Goal: Task Accomplishment & Management: Use online tool/utility

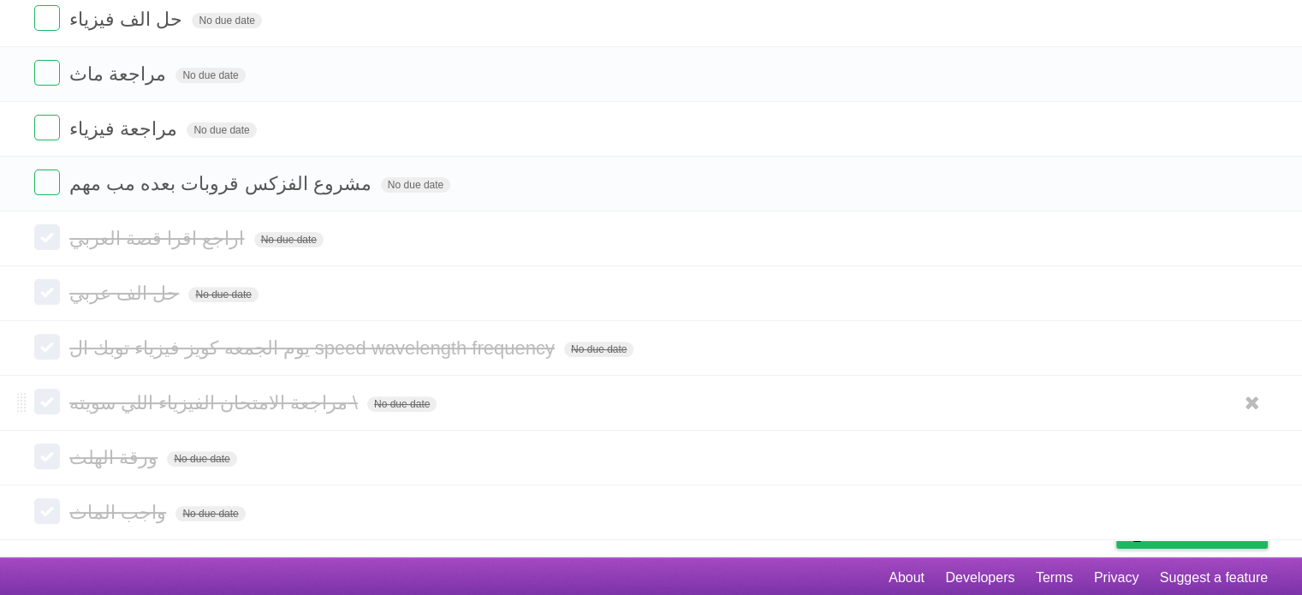
scroll to position [533, 0]
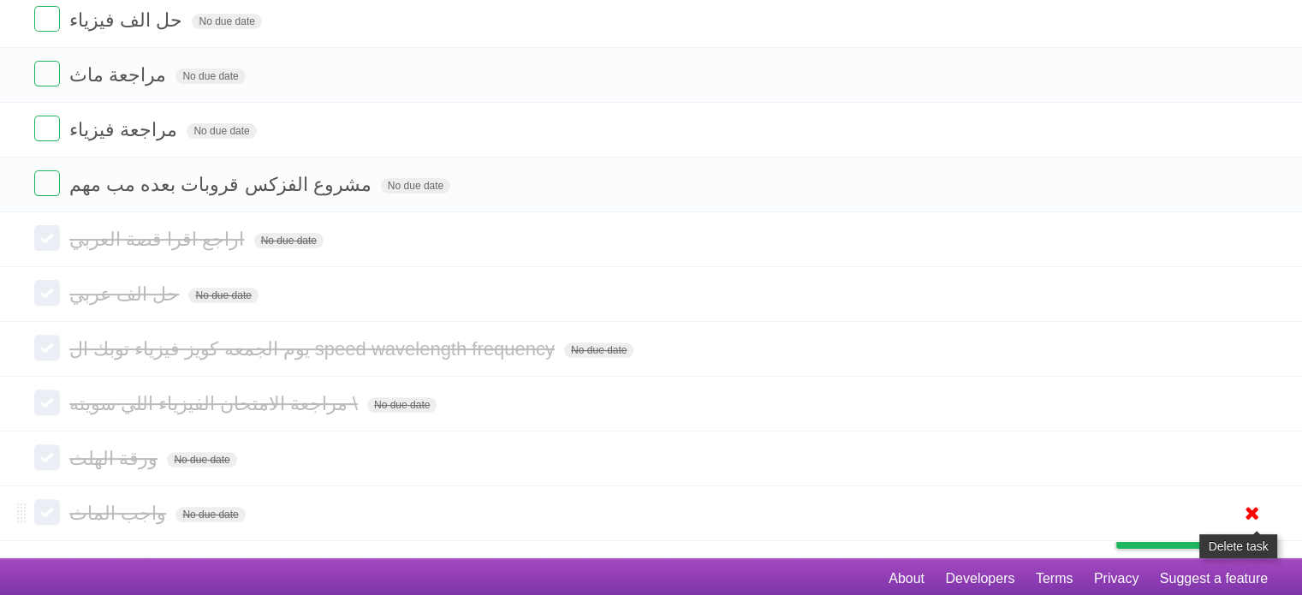
click at [1253, 513] on icon at bounding box center [1252, 513] width 24 height 28
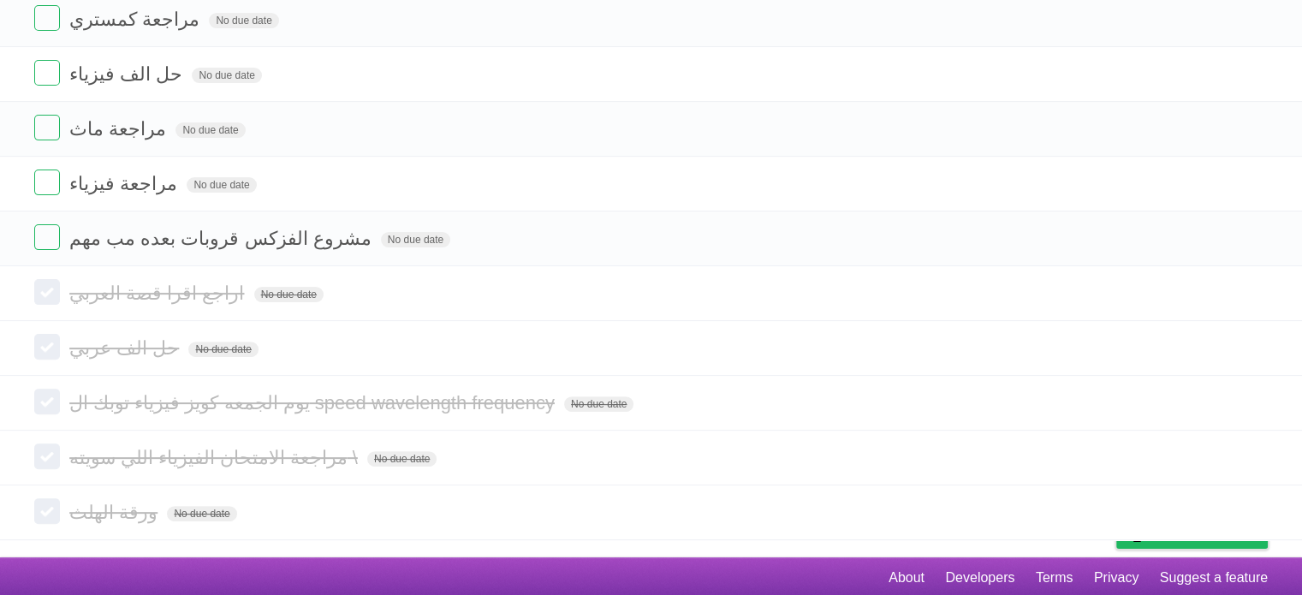
click at [1253, 513] on icon at bounding box center [1252, 512] width 24 height 28
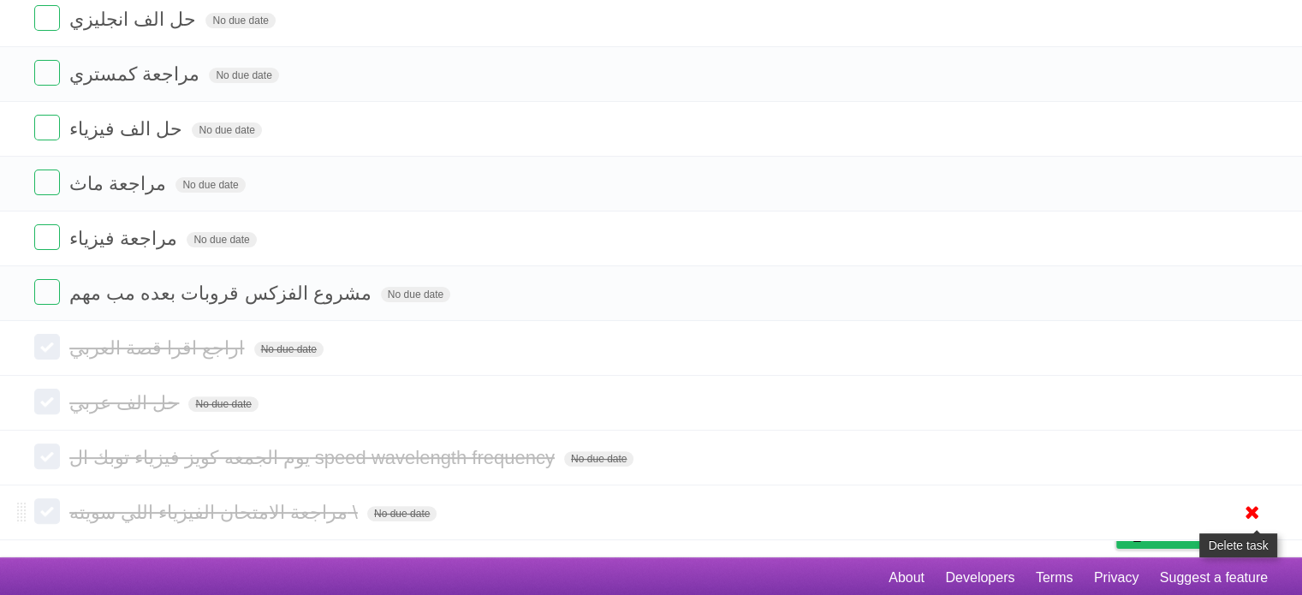
click at [1250, 511] on icon at bounding box center [1252, 512] width 24 height 28
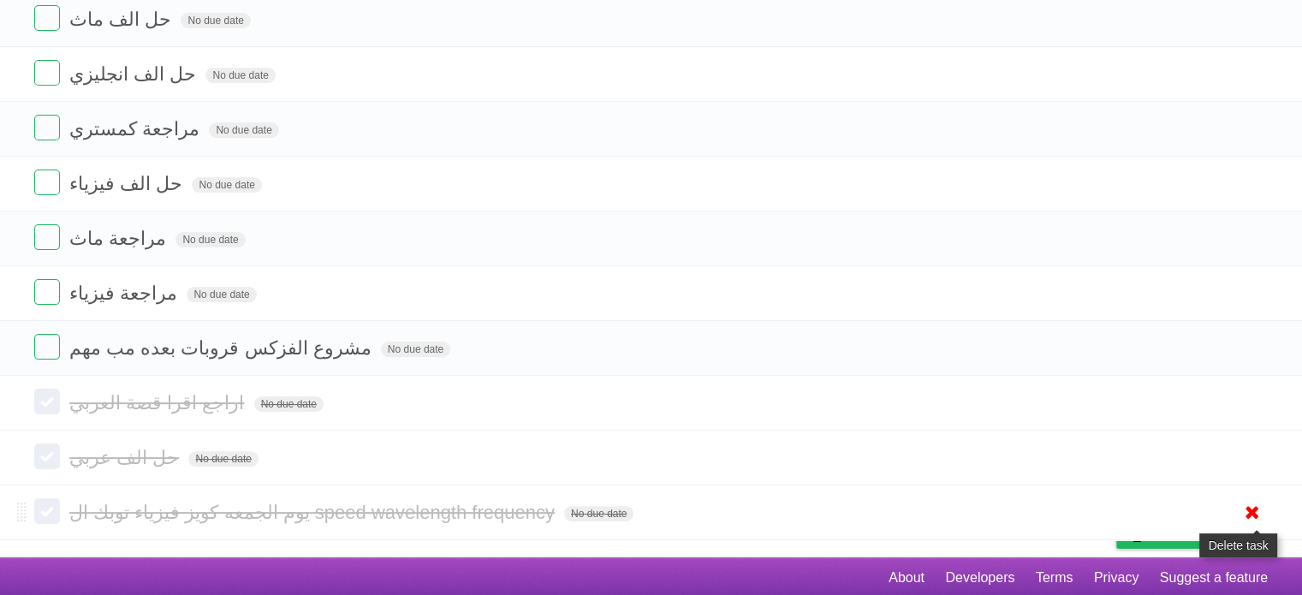
click at [1253, 513] on icon at bounding box center [1252, 512] width 24 height 28
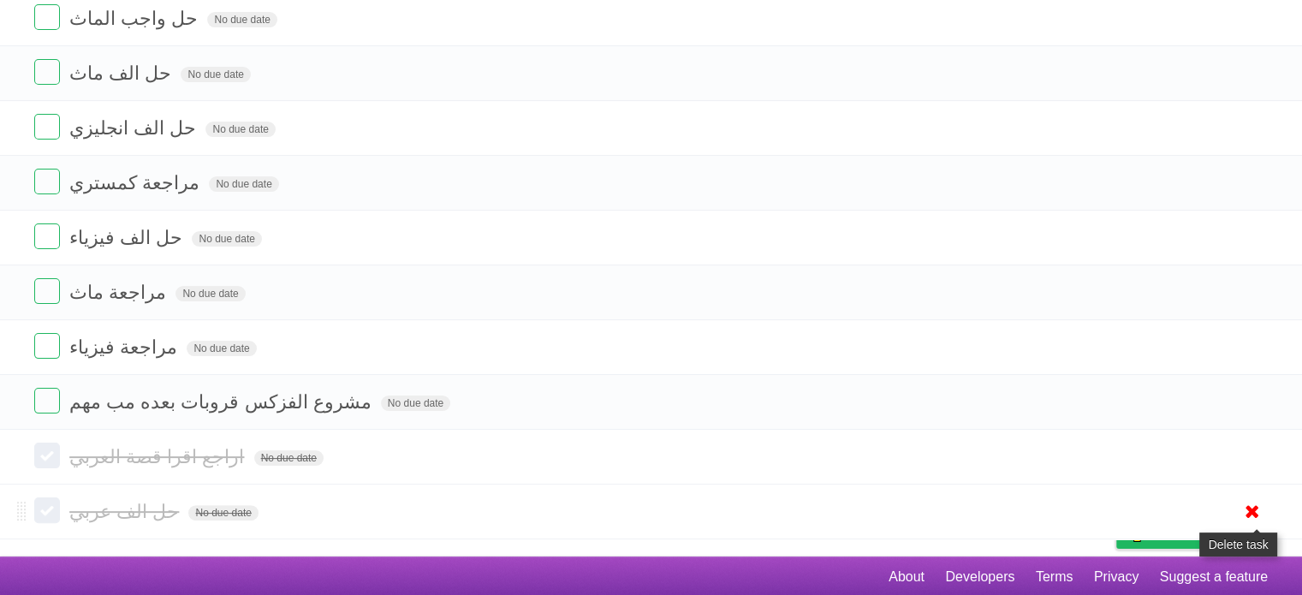
click at [1251, 510] on icon at bounding box center [1252, 511] width 24 height 28
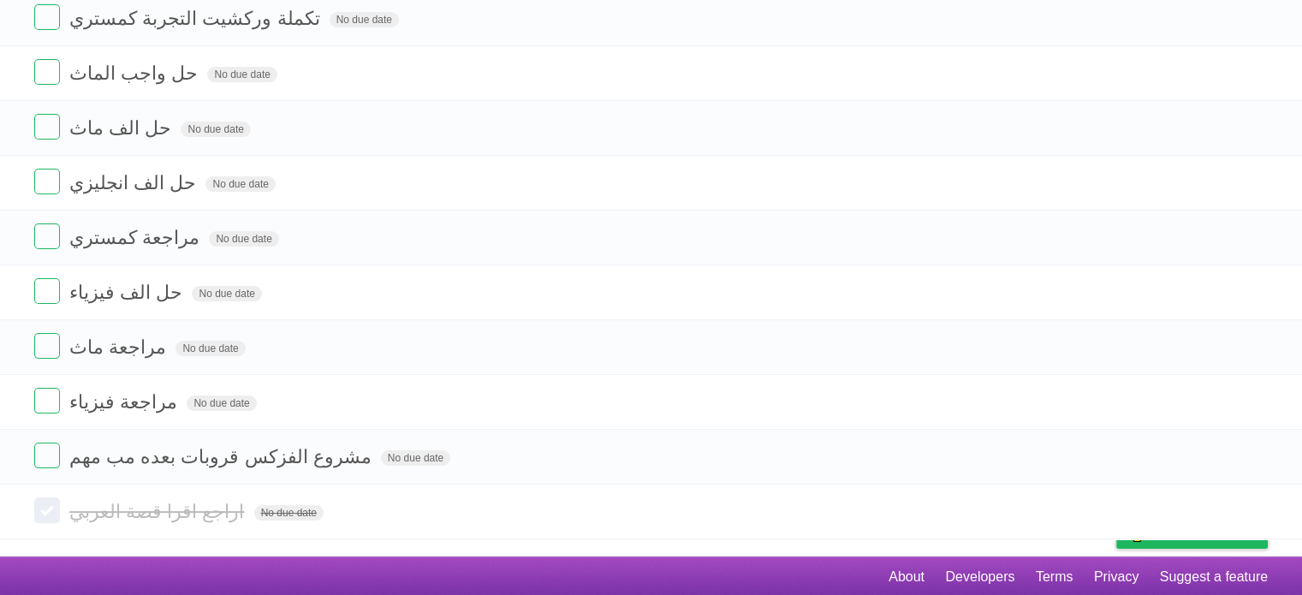
click at [1251, 510] on icon at bounding box center [1252, 511] width 24 height 28
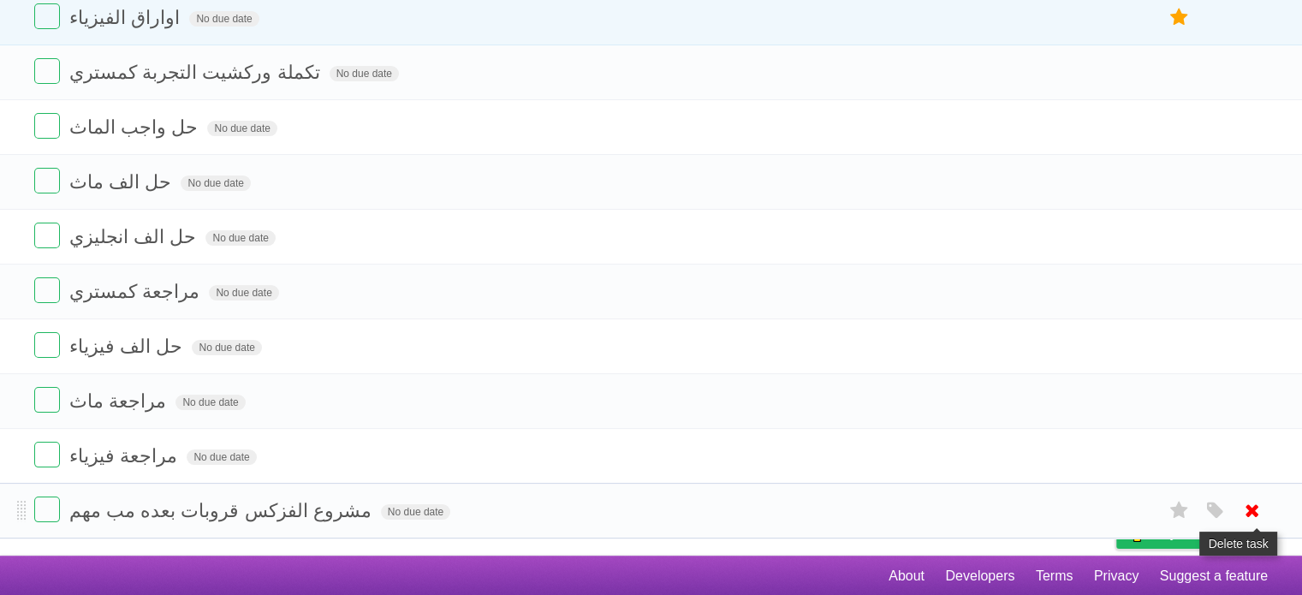
click at [1263, 505] on link at bounding box center [1252, 510] width 33 height 28
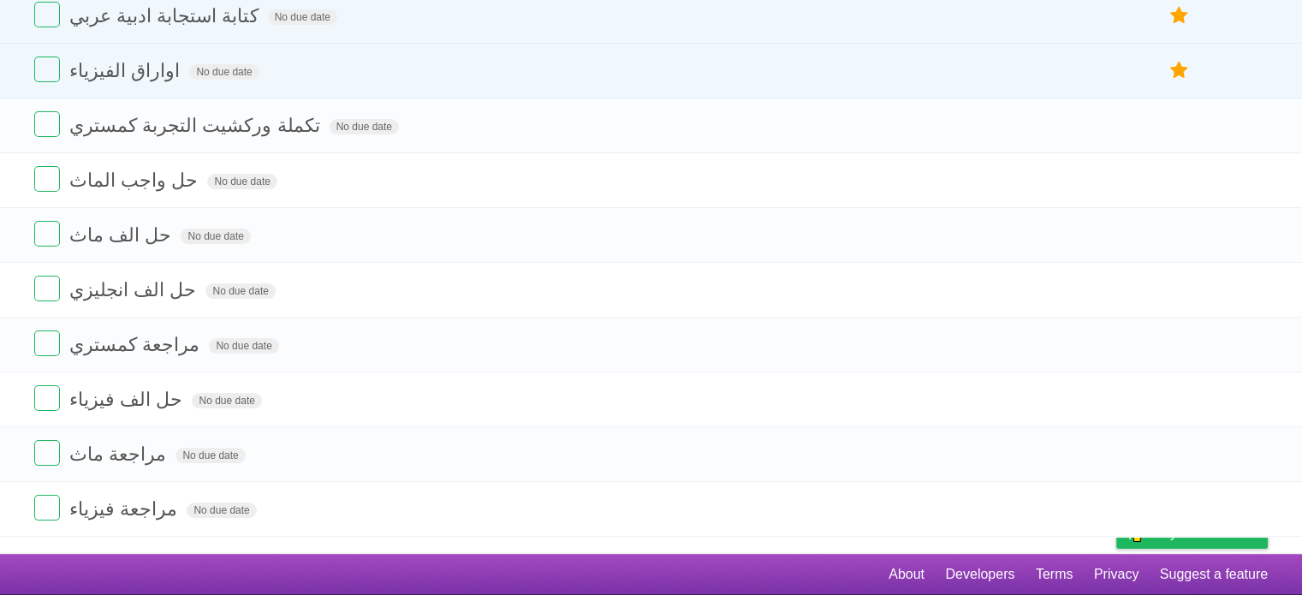
scroll to position [152, 0]
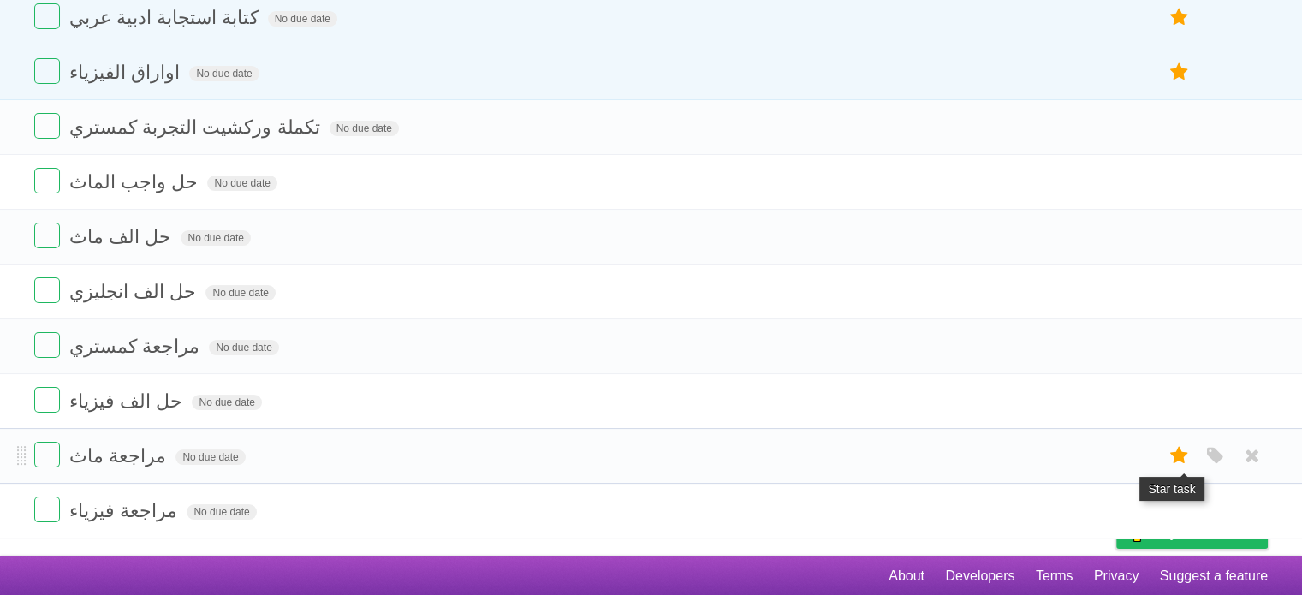
click at [1168, 457] on icon at bounding box center [1180, 456] width 24 height 28
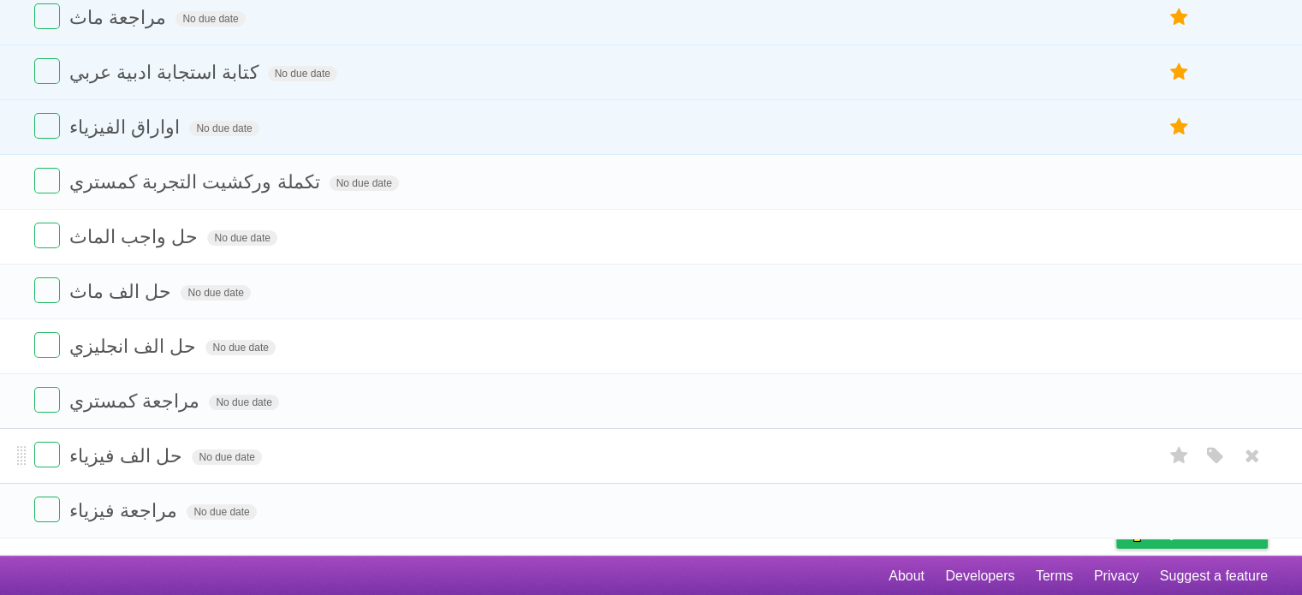
click at [1180, 434] on li "حل الف فيزياء No due date White Red Blue Green Purple Orange" at bounding box center [651, 456] width 1302 height 56
click at [1185, 451] on icon at bounding box center [1180, 456] width 24 height 28
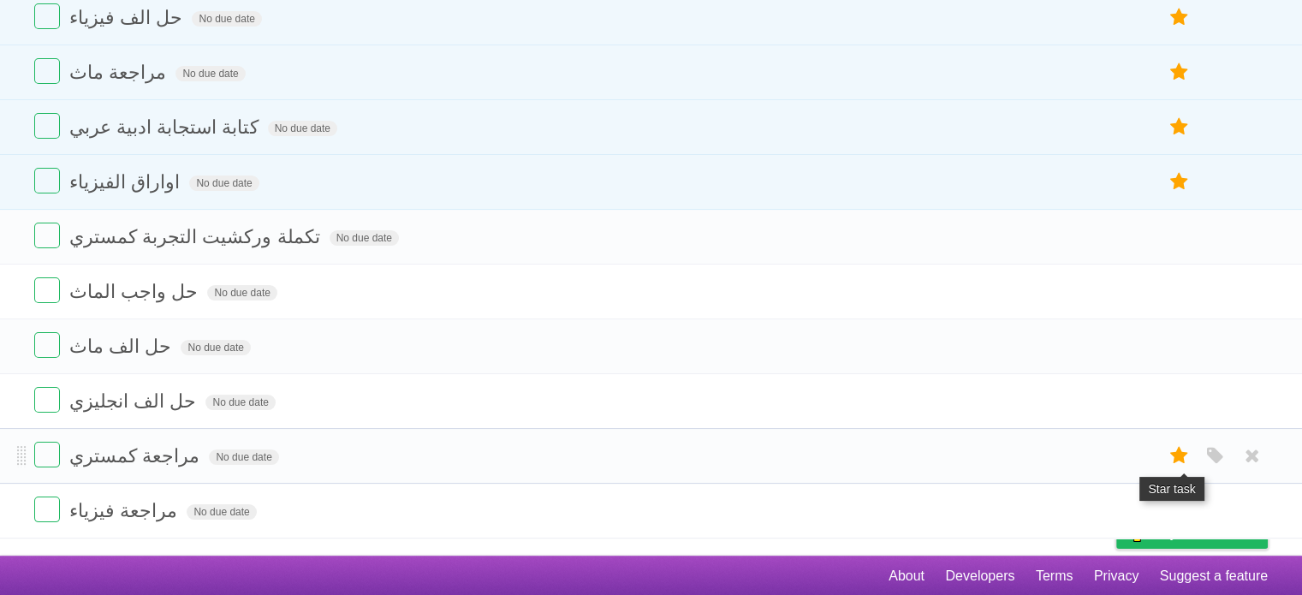
click at [1181, 451] on icon at bounding box center [1180, 456] width 24 height 28
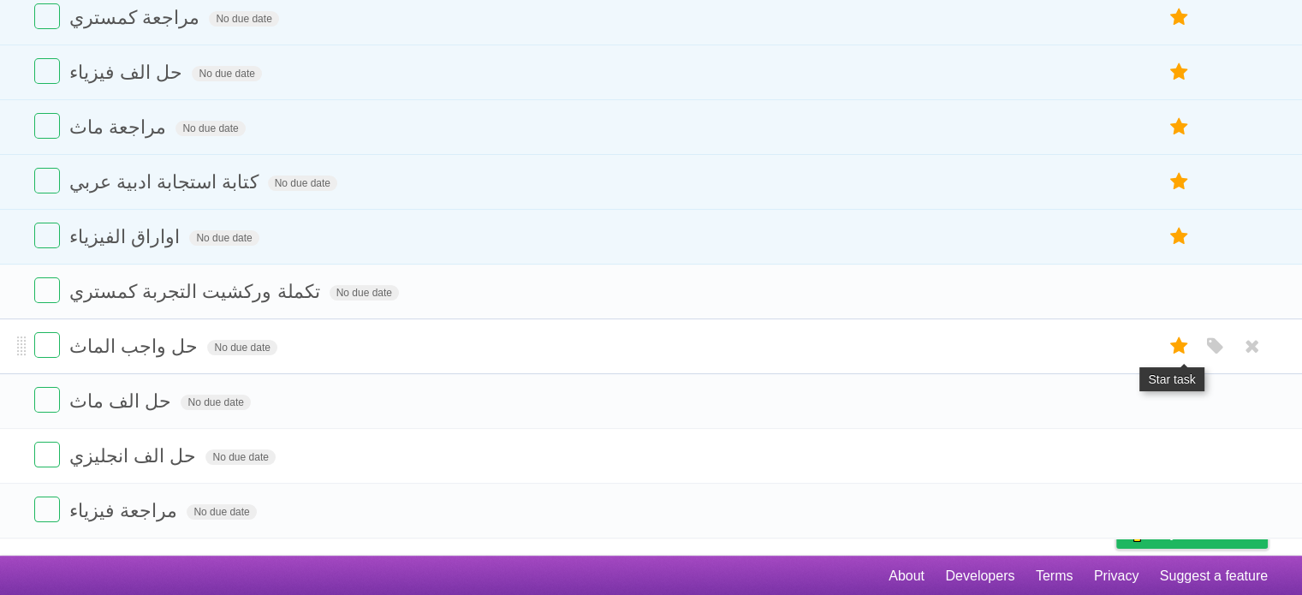
click at [1164, 352] on label at bounding box center [1179, 346] width 33 height 28
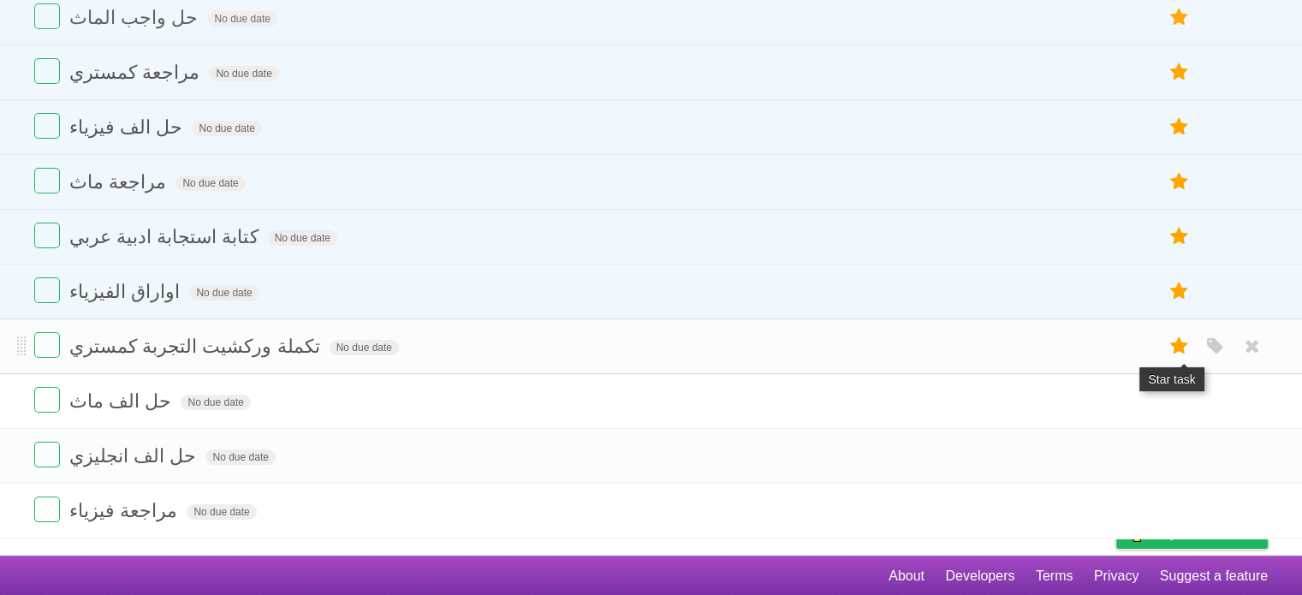
click at [1168, 354] on icon at bounding box center [1180, 346] width 24 height 28
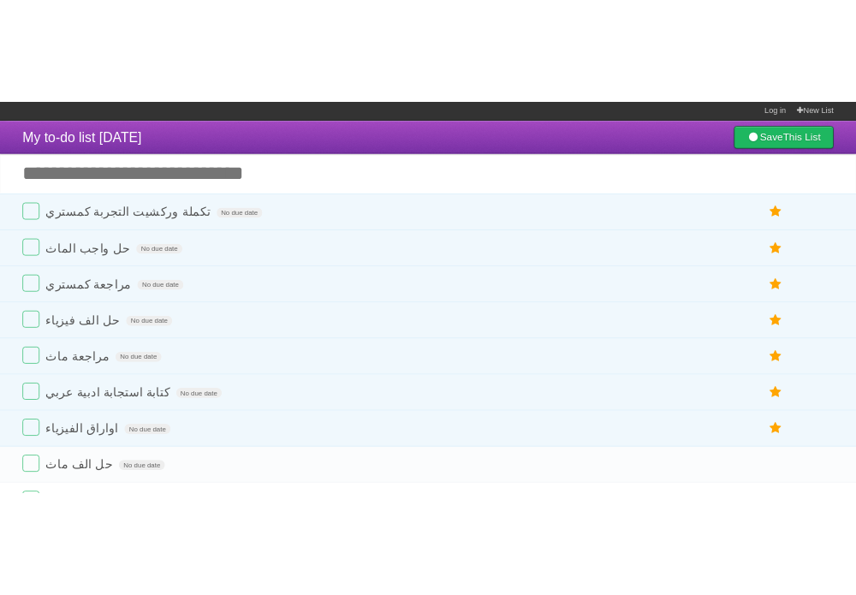
scroll to position [0, 0]
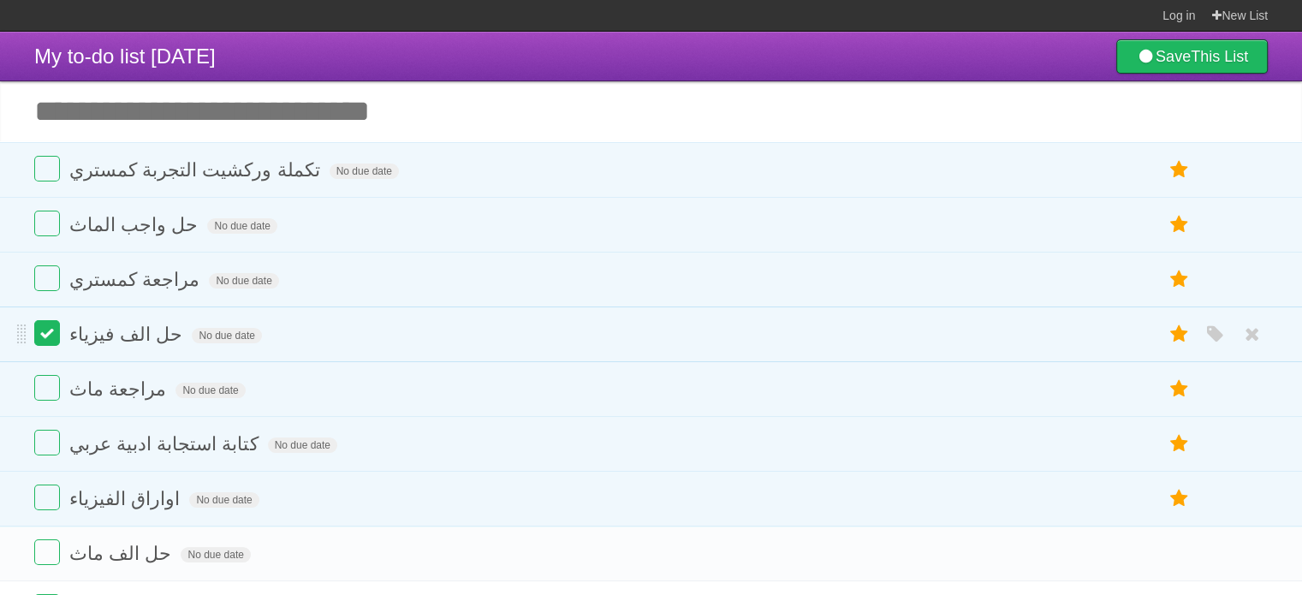
click at [51, 324] on label at bounding box center [47, 333] width 26 height 26
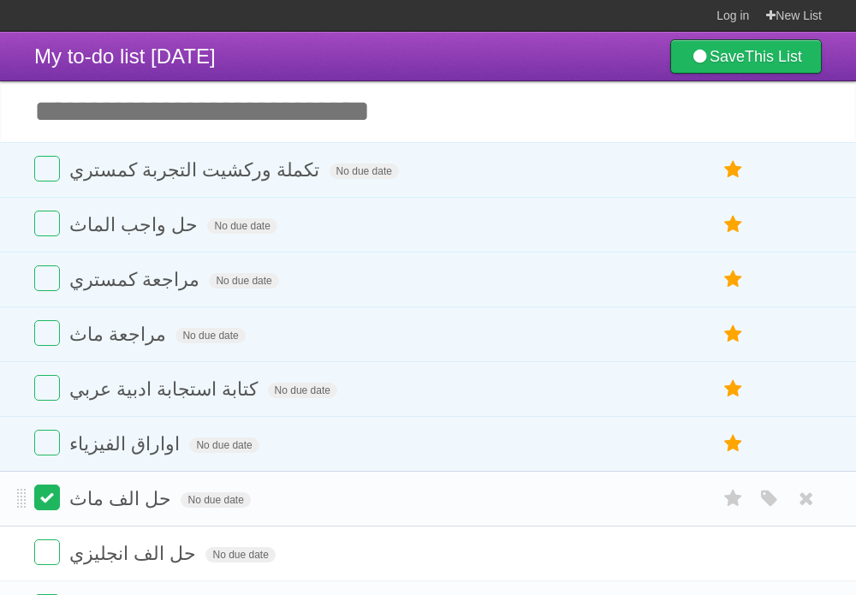
click at [55, 496] on label at bounding box center [47, 498] width 26 height 26
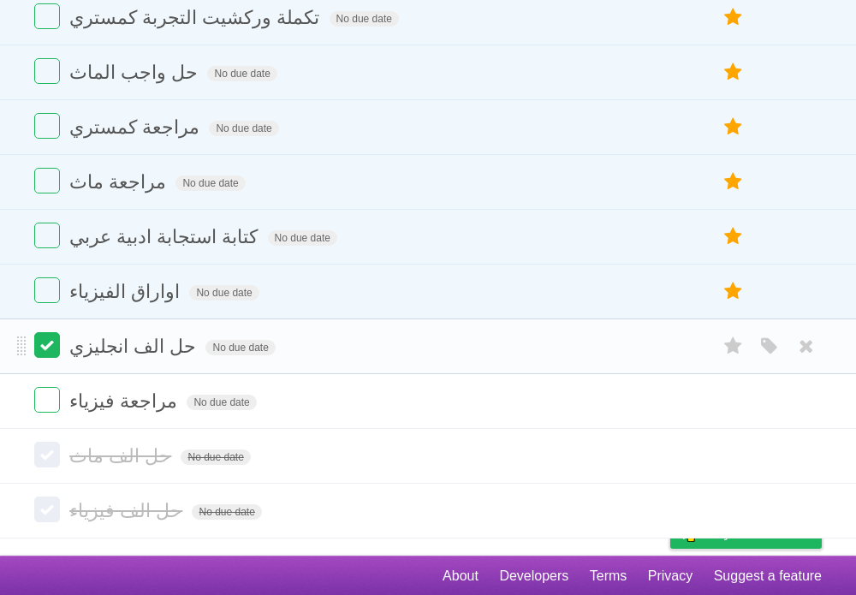
click at [45, 337] on label at bounding box center [47, 345] width 26 height 26
